Goal: Information Seeking & Learning: Learn about a topic

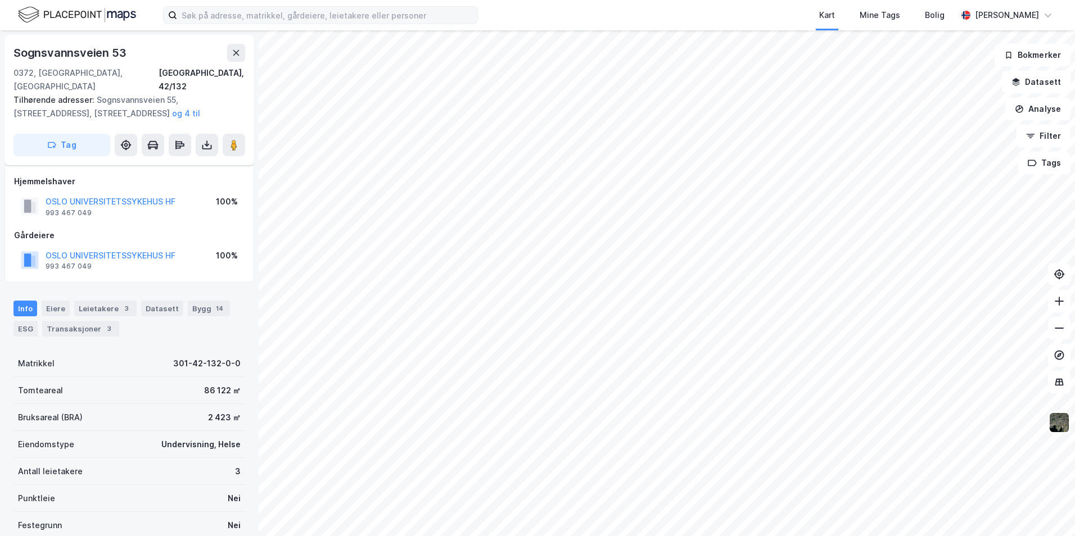
scroll to position [48, 0]
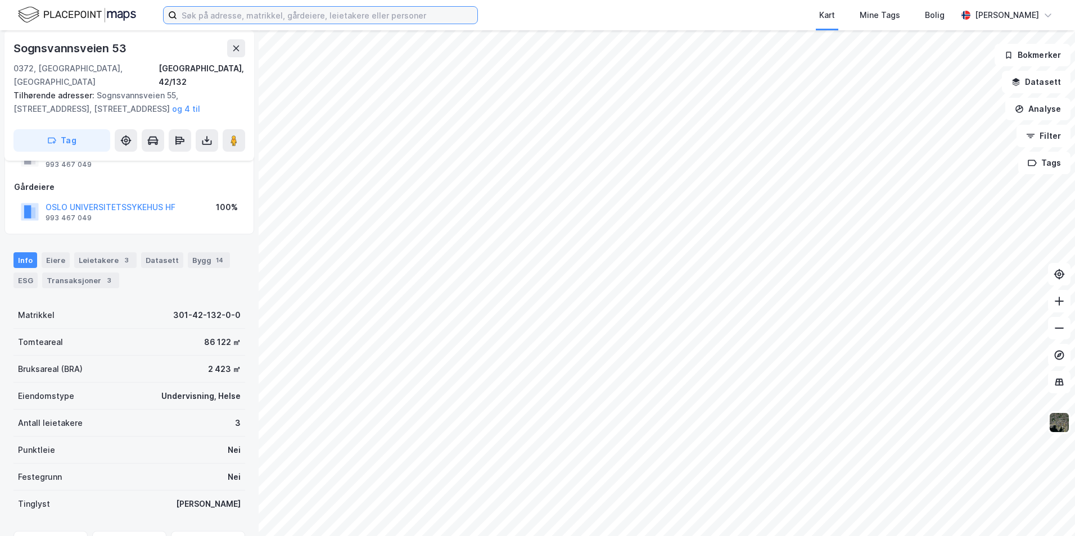
click at [273, 15] on input at bounding box center [327, 15] width 300 height 17
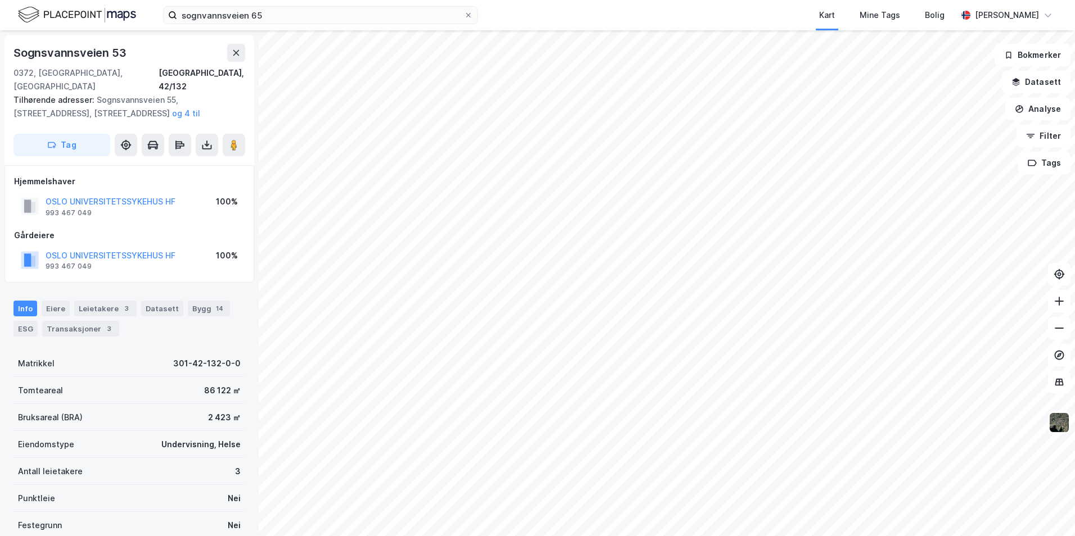
scroll to position [1, 0]
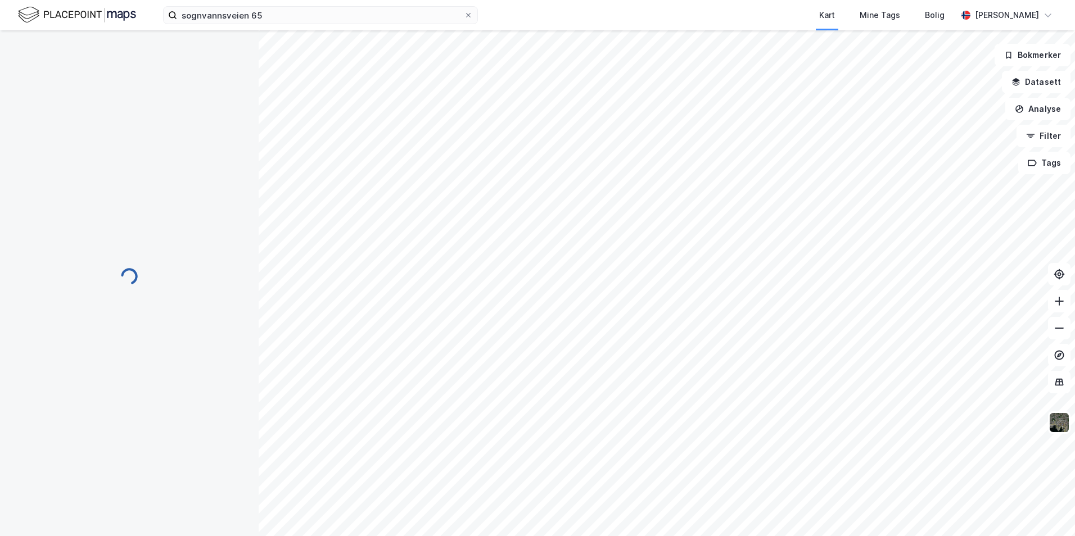
scroll to position [1, 0]
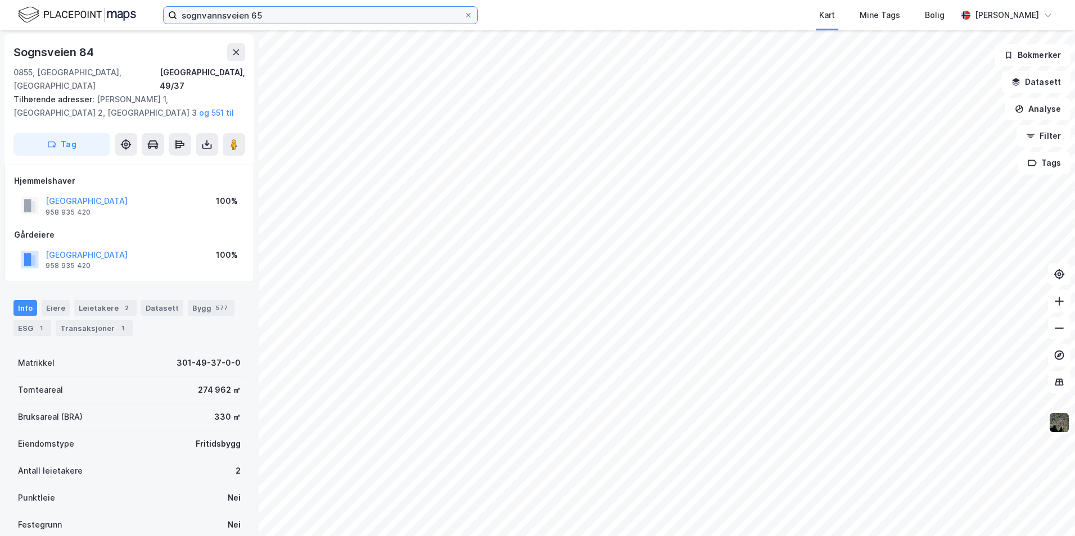
click at [284, 20] on input "sognvannsveien 65" at bounding box center [320, 15] width 287 height 17
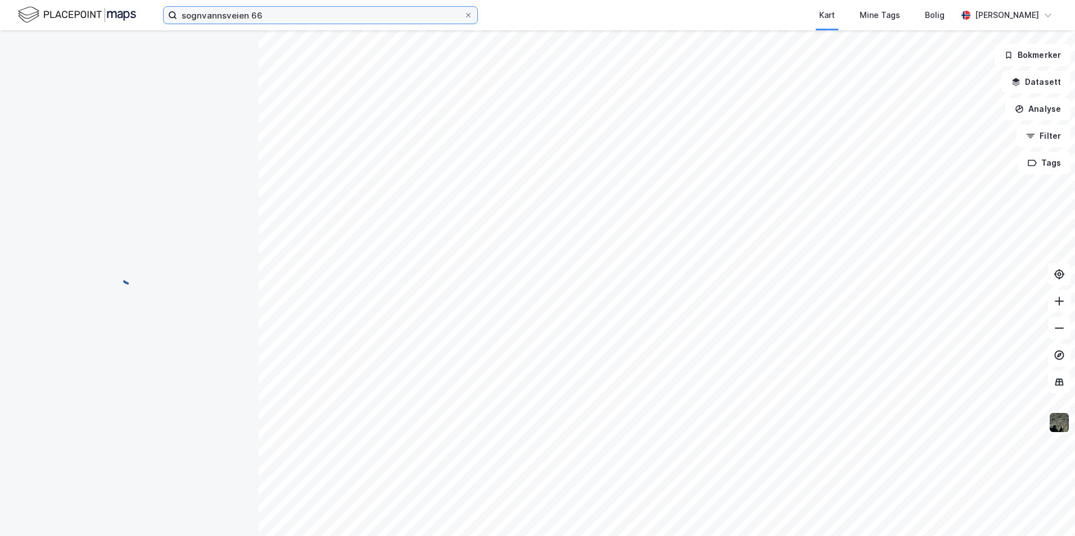
scroll to position [1, 0]
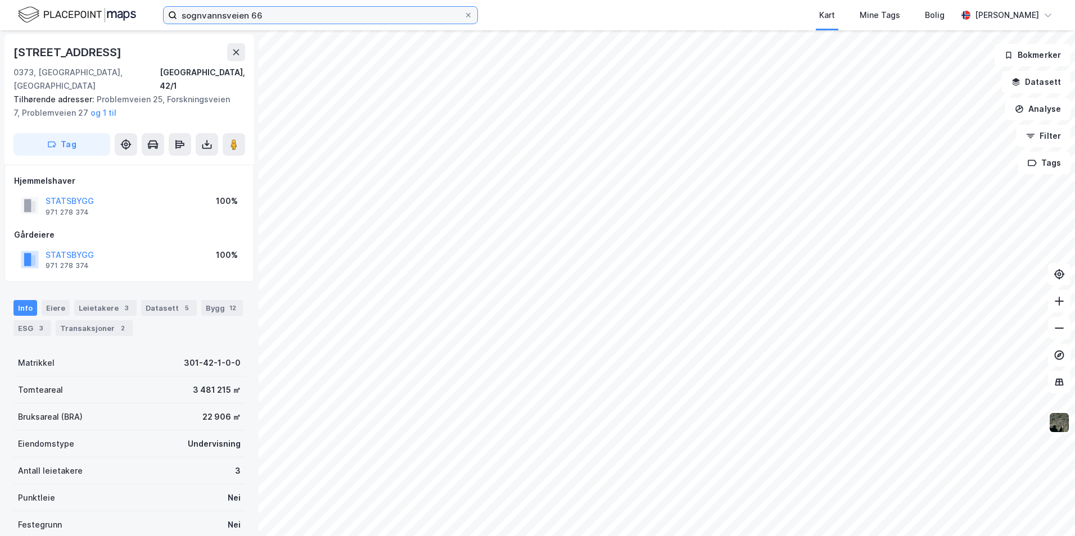
click at [271, 22] on input "sognvannsveien 66" at bounding box center [320, 15] width 287 height 17
click at [262, 13] on input "sognvannsveien 66" at bounding box center [320, 15] width 287 height 17
click at [260, 13] on input "sognvannsveien 66" at bounding box center [320, 15] width 287 height 17
type input "sognvannsveien"
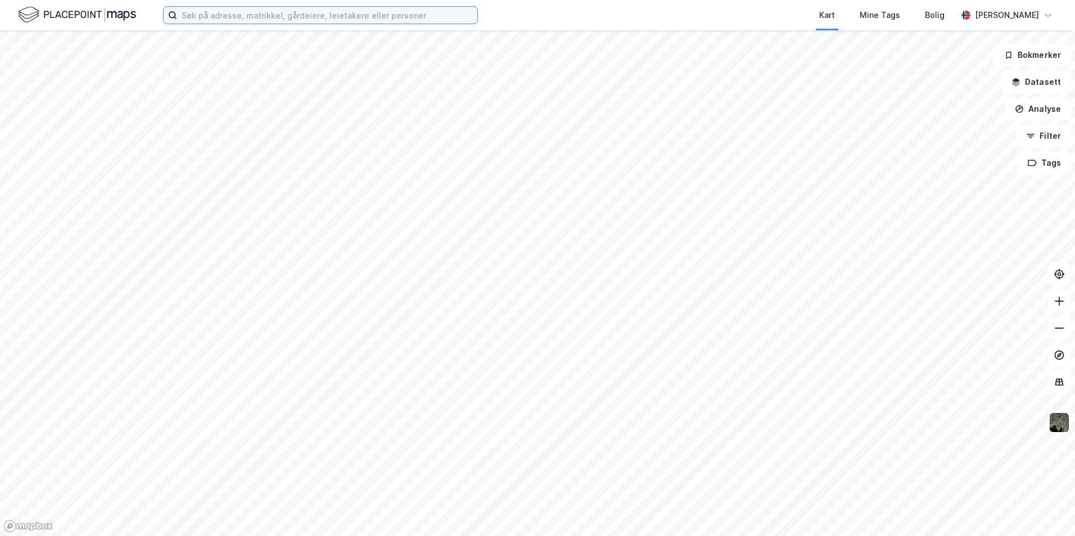
click at [267, 11] on input at bounding box center [327, 15] width 300 height 17
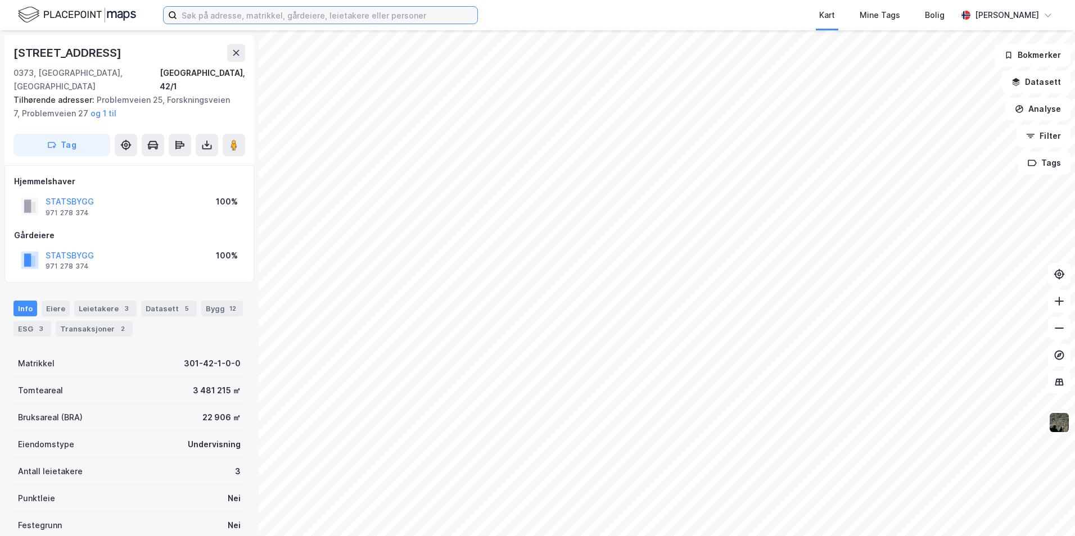
click at [232, 14] on input at bounding box center [327, 15] width 300 height 17
type input "sognsvannveien"
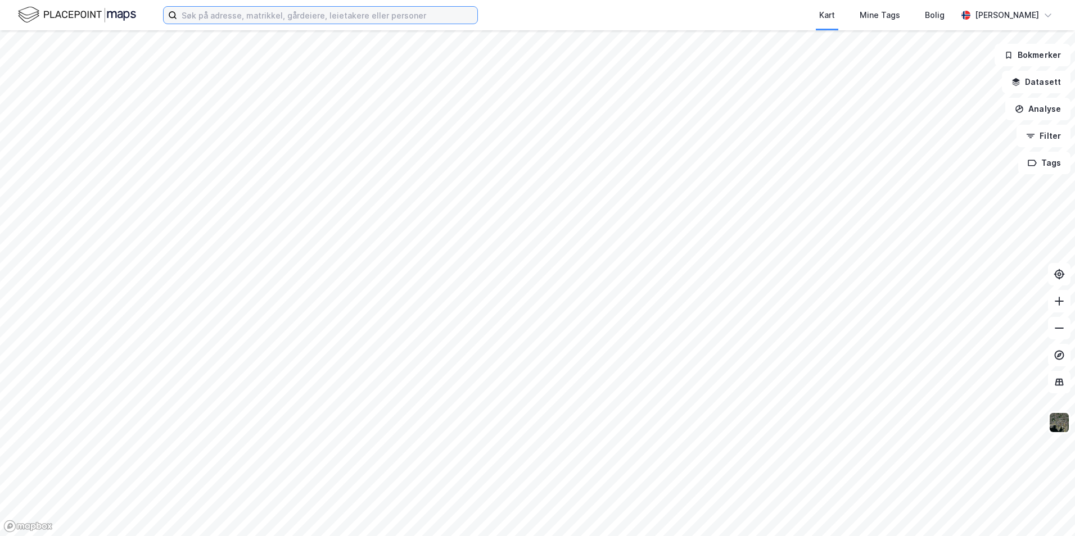
click at [260, 17] on input at bounding box center [327, 15] width 300 height 17
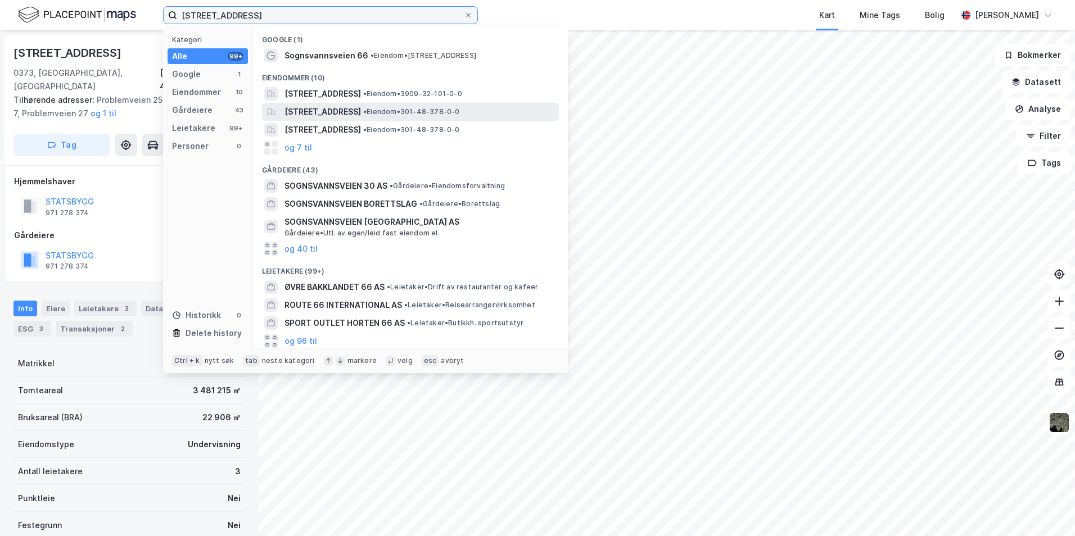
type input "sognsvannveien 66"
